Goal: Task Accomplishment & Management: Use online tool/utility

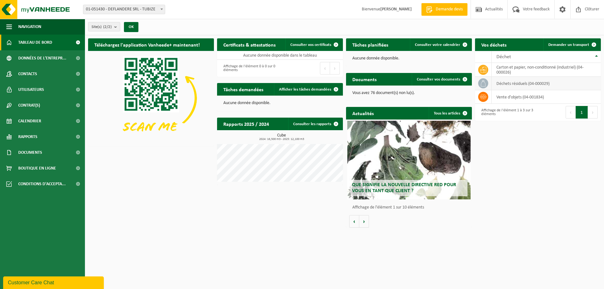
click at [483, 83] on icon at bounding box center [483, 83] width 6 height 6
click at [483, 84] on icon at bounding box center [483, 83] width 6 height 6
click at [576, 47] on link "Demander un transport" at bounding box center [572, 44] width 57 height 13
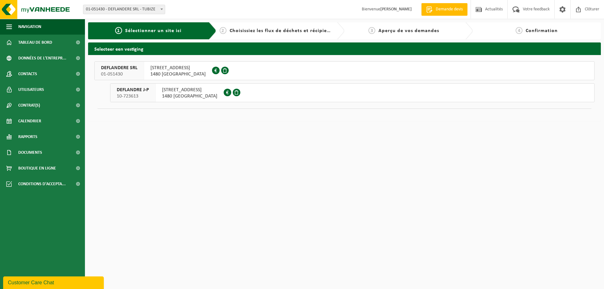
click at [167, 69] on span "RUE DES SIX CENSES 15" at bounding box center [177, 68] width 55 height 6
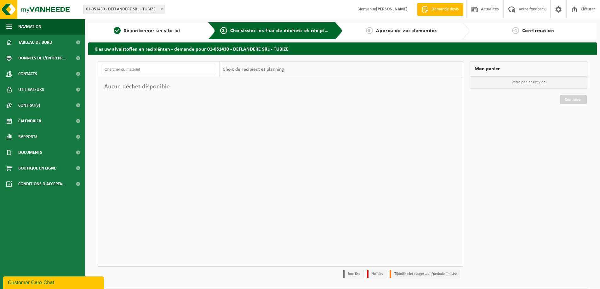
click at [526, 84] on p "Votre panier est vide" at bounding box center [528, 82] width 117 height 12
click at [274, 33] on span "Choisissiez les flux de déchets et récipients" at bounding box center [282, 30] width 105 height 5
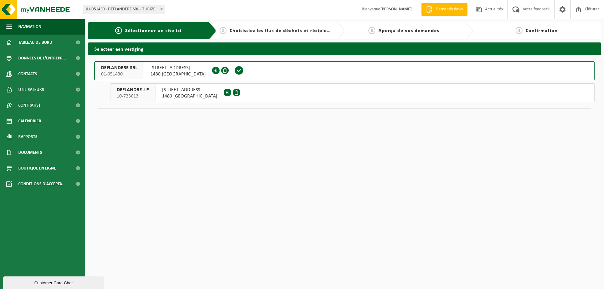
click at [165, 92] on span "RUE DES SIX CENSES 15" at bounding box center [189, 90] width 55 height 6
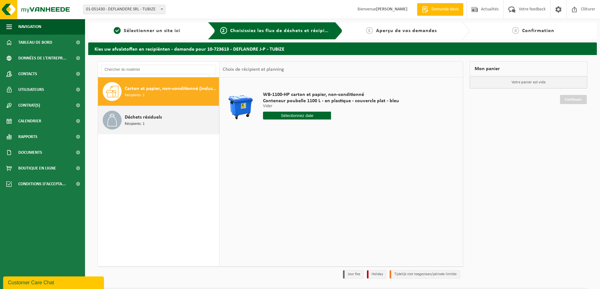
click at [138, 118] on span "Déchets résiduels" at bounding box center [143, 118] width 37 height 8
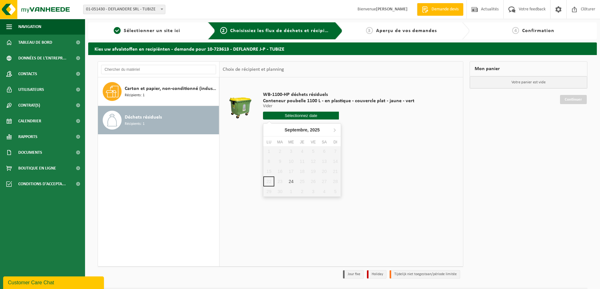
click at [312, 115] on input "text" at bounding box center [301, 116] width 76 height 8
click at [289, 180] on div "24" at bounding box center [290, 182] width 11 height 10
type input "à partir de 2025-09-24"
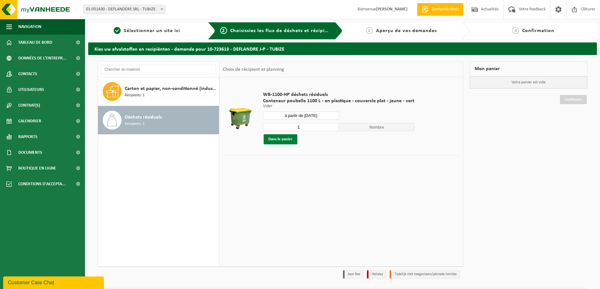
click at [279, 140] on button "Dans le panier" at bounding box center [280, 139] width 34 height 10
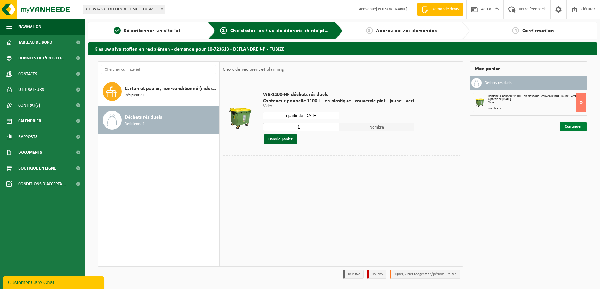
click at [575, 130] on link "Continuer" at bounding box center [573, 126] width 27 height 9
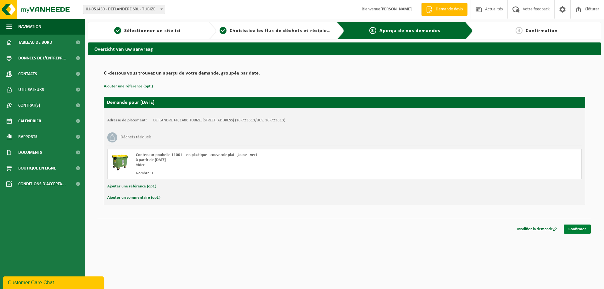
click at [577, 228] on link "Confirmer" at bounding box center [577, 229] width 27 height 9
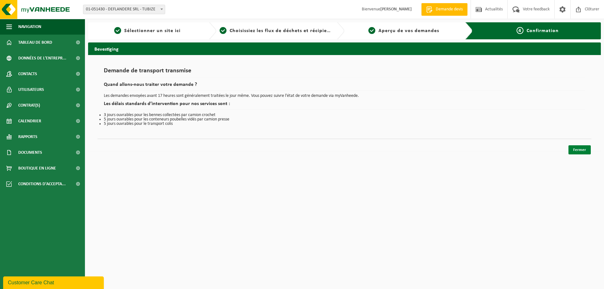
click at [585, 150] on link "Fermer" at bounding box center [580, 149] width 22 height 9
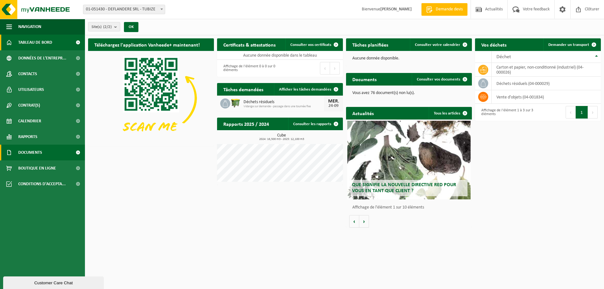
click at [38, 148] on span "Documents" at bounding box center [30, 153] width 24 height 16
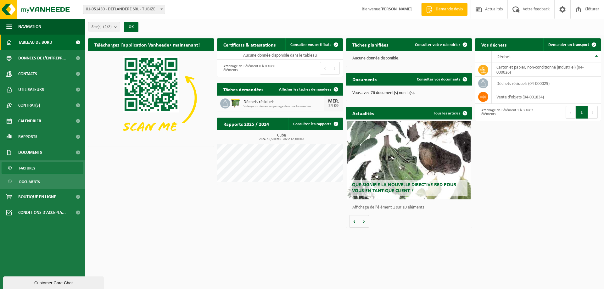
click at [37, 167] on link "Factures" at bounding box center [43, 168] width 82 height 12
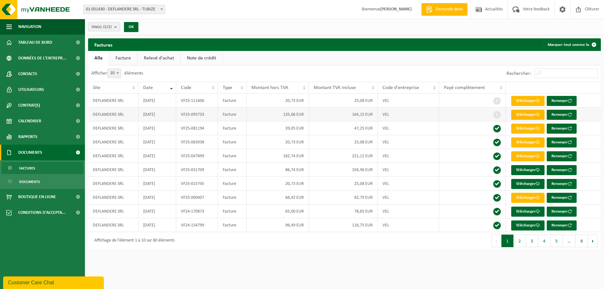
click at [531, 116] on link "Télécharger" at bounding box center [527, 115] width 33 height 10
